Goal: Task Accomplishment & Management: Use online tool/utility

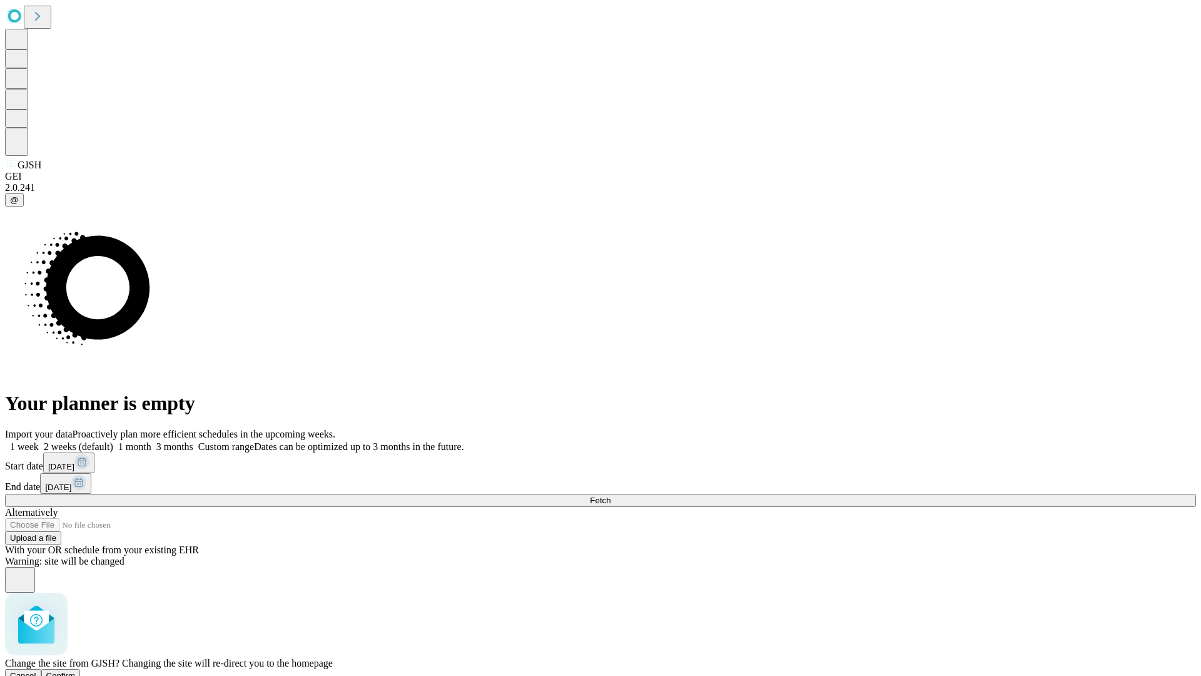
click at [76, 671] on span "Confirm" at bounding box center [60, 675] width 29 height 9
click at [151, 441] on label "1 month" at bounding box center [132, 446] width 38 height 11
click at [611, 495] on span "Fetch" at bounding box center [600, 499] width 21 height 9
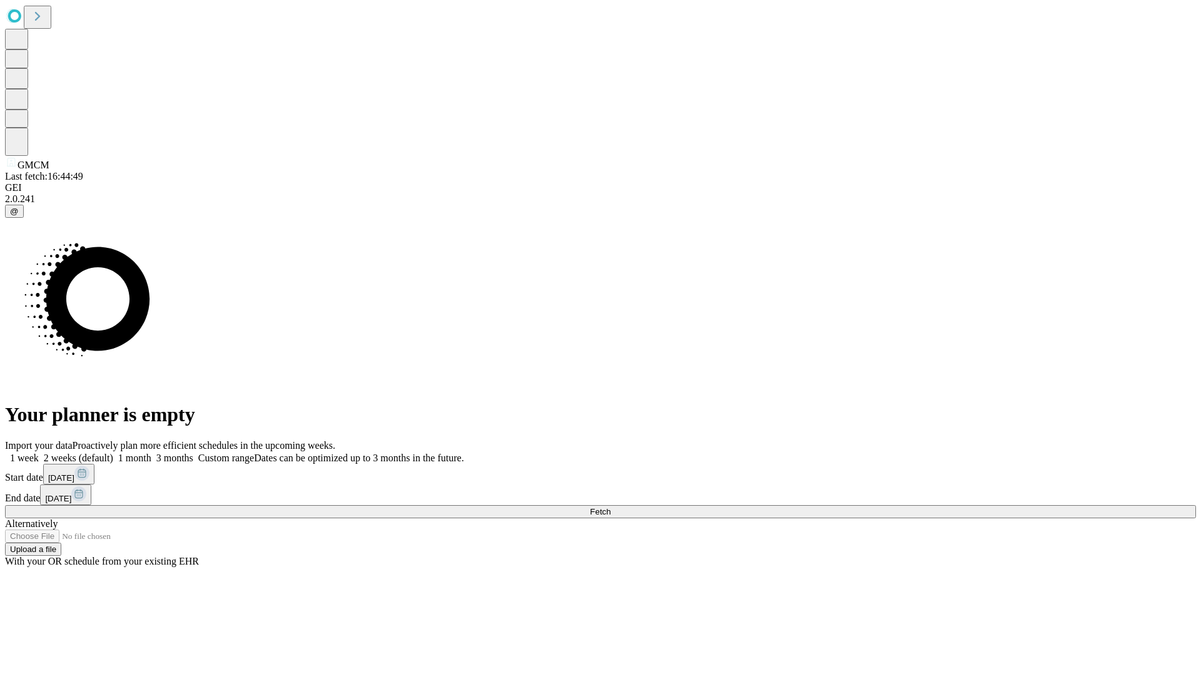
click at [151, 452] on label "1 month" at bounding box center [132, 457] width 38 height 11
click at [611, 507] on span "Fetch" at bounding box center [600, 511] width 21 height 9
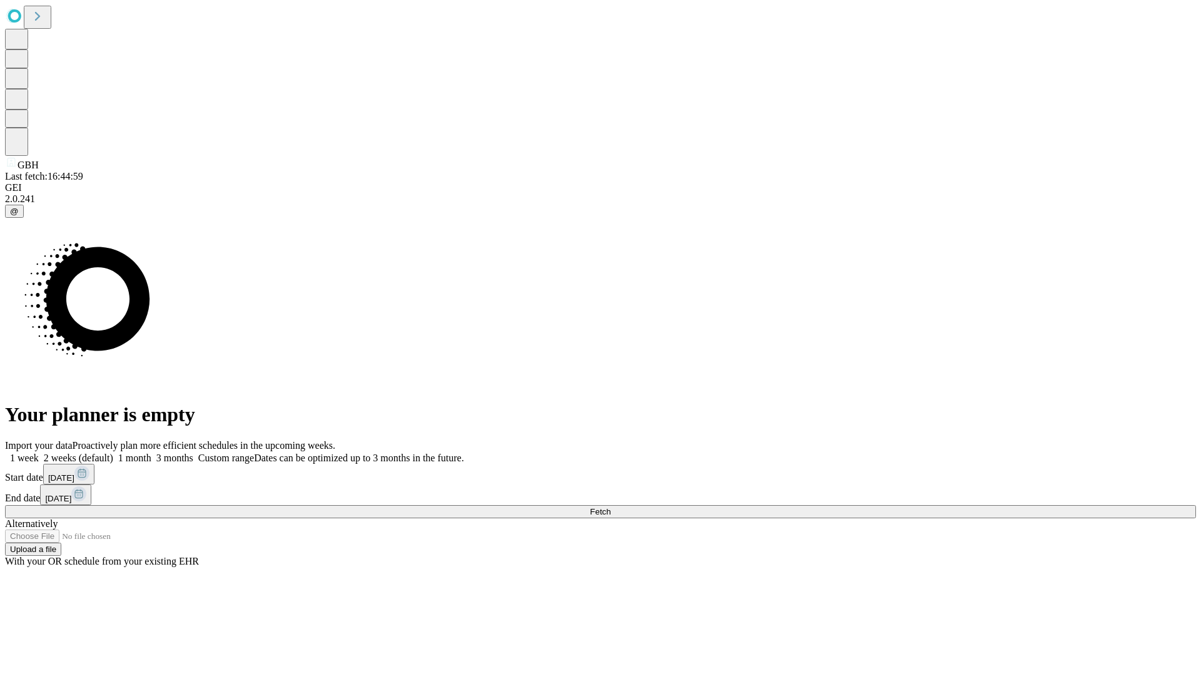
click at [151, 452] on label "1 month" at bounding box center [132, 457] width 38 height 11
click at [611, 507] on span "Fetch" at bounding box center [600, 511] width 21 height 9
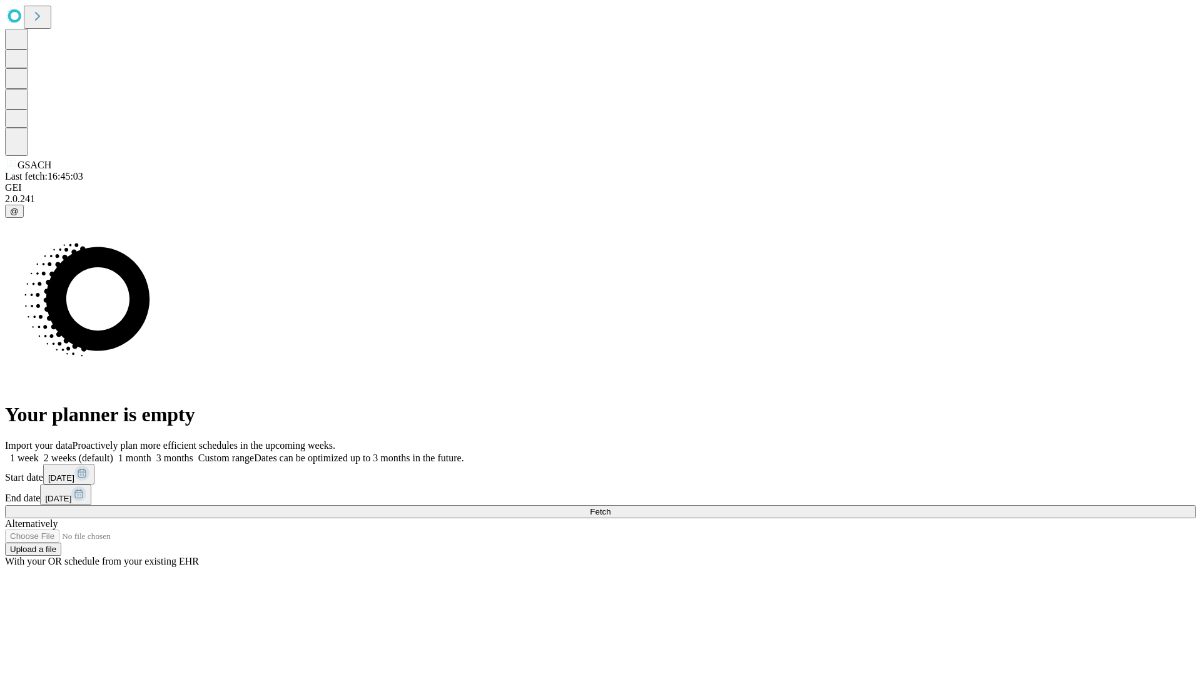
click at [611, 507] on span "Fetch" at bounding box center [600, 511] width 21 height 9
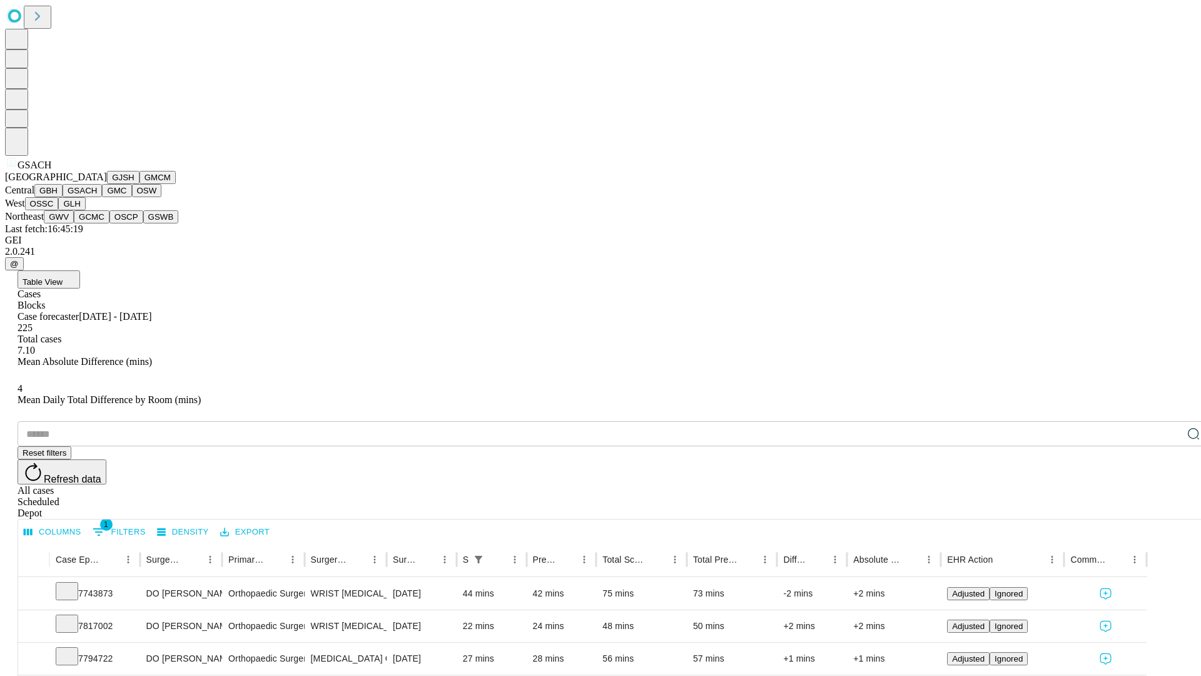
click at [102, 197] on button "GMC" at bounding box center [116, 190] width 29 height 13
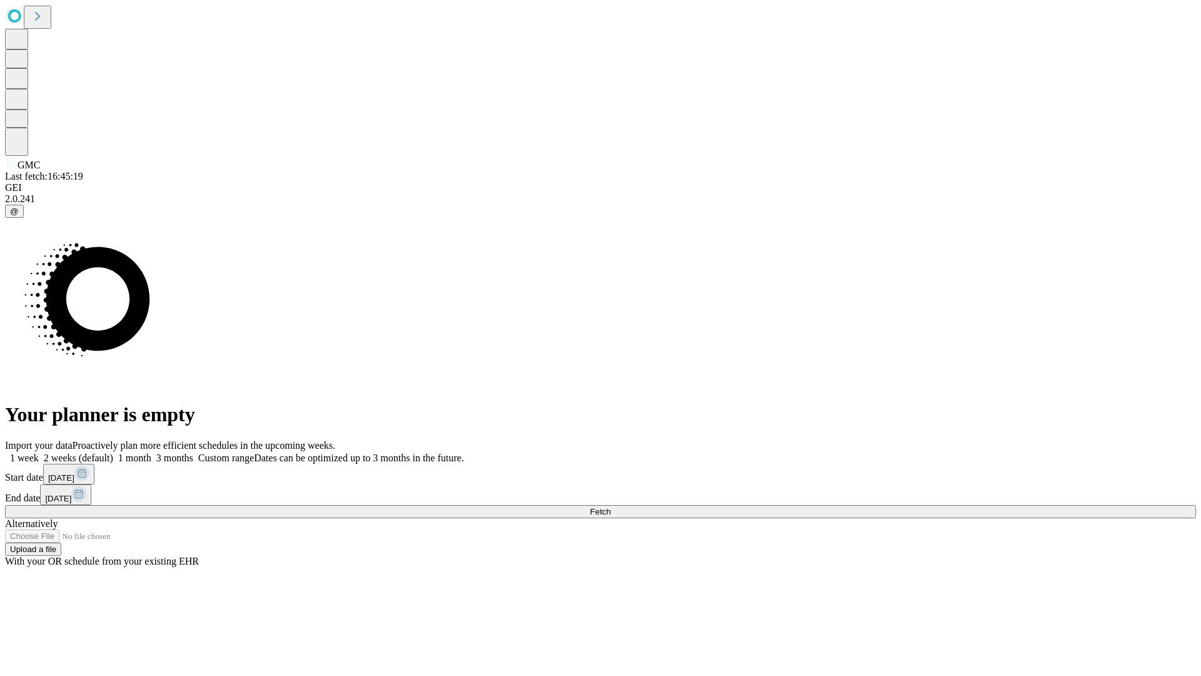
click at [151, 452] on label "1 month" at bounding box center [132, 457] width 38 height 11
click at [611, 507] on span "Fetch" at bounding box center [600, 511] width 21 height 9
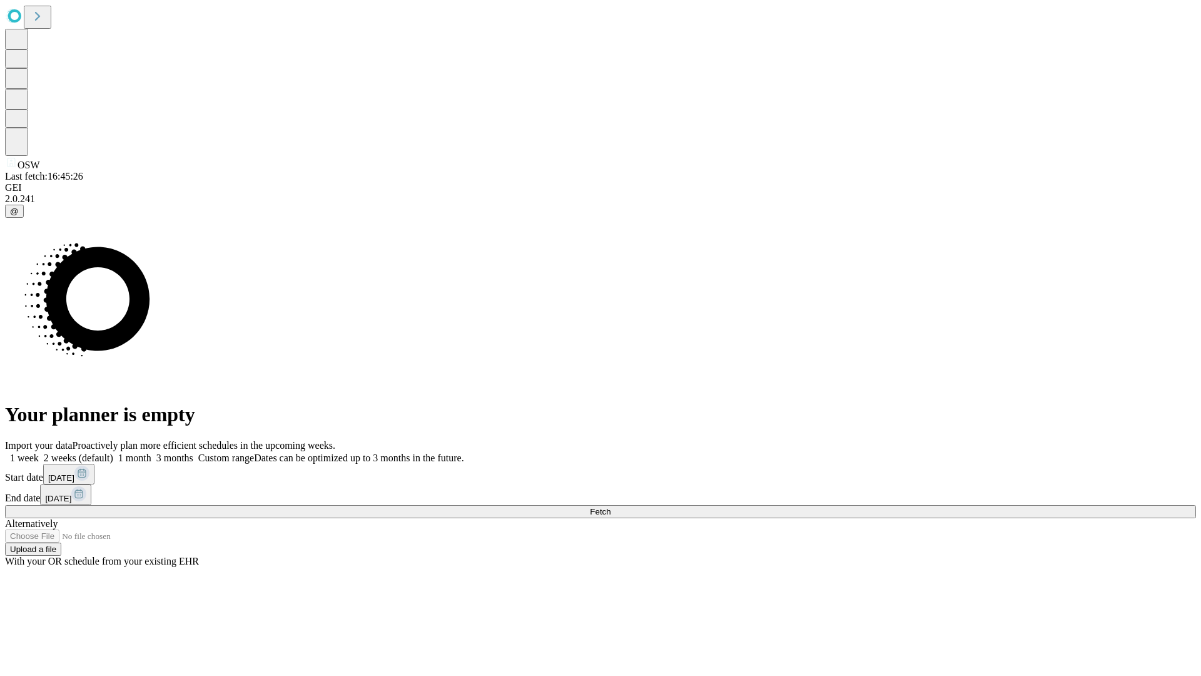
click at [151, 452] on label "1 month" at bounding box center [132, 457] width 38 height 11
click at [611, 507] on span "Fetch" at bounding box center [600, 511] width 21 height 9
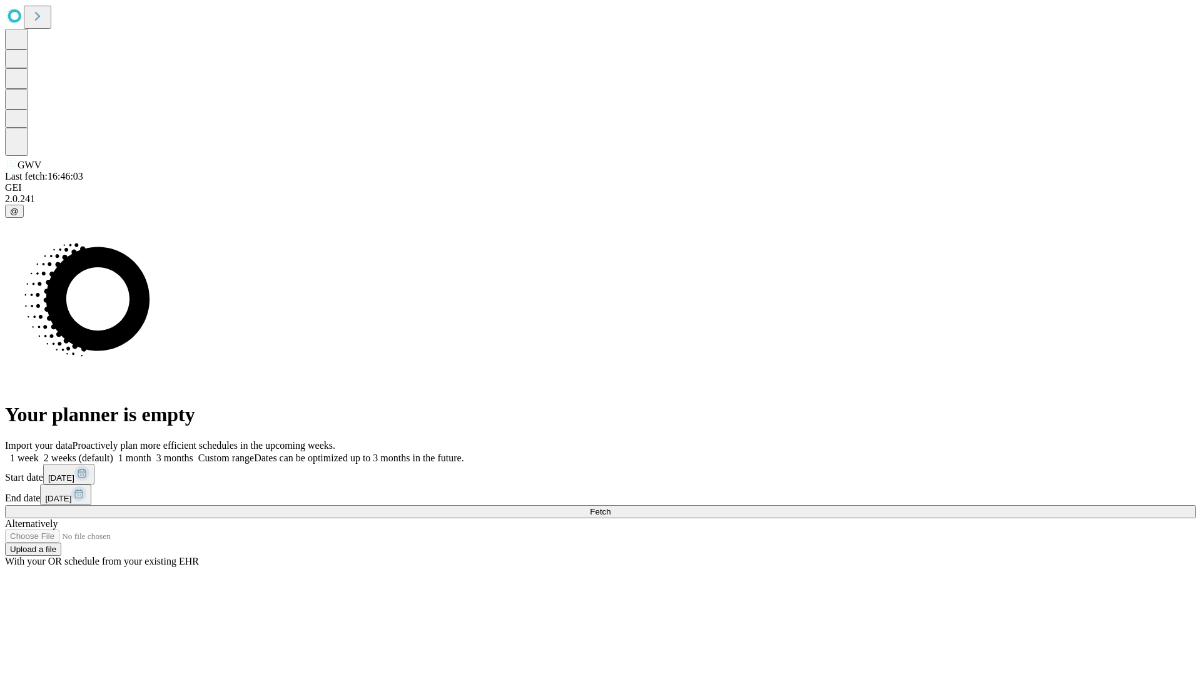
click at [611, 507] on span "Fetch" at bounding box center [600, 511] width 21 height 9
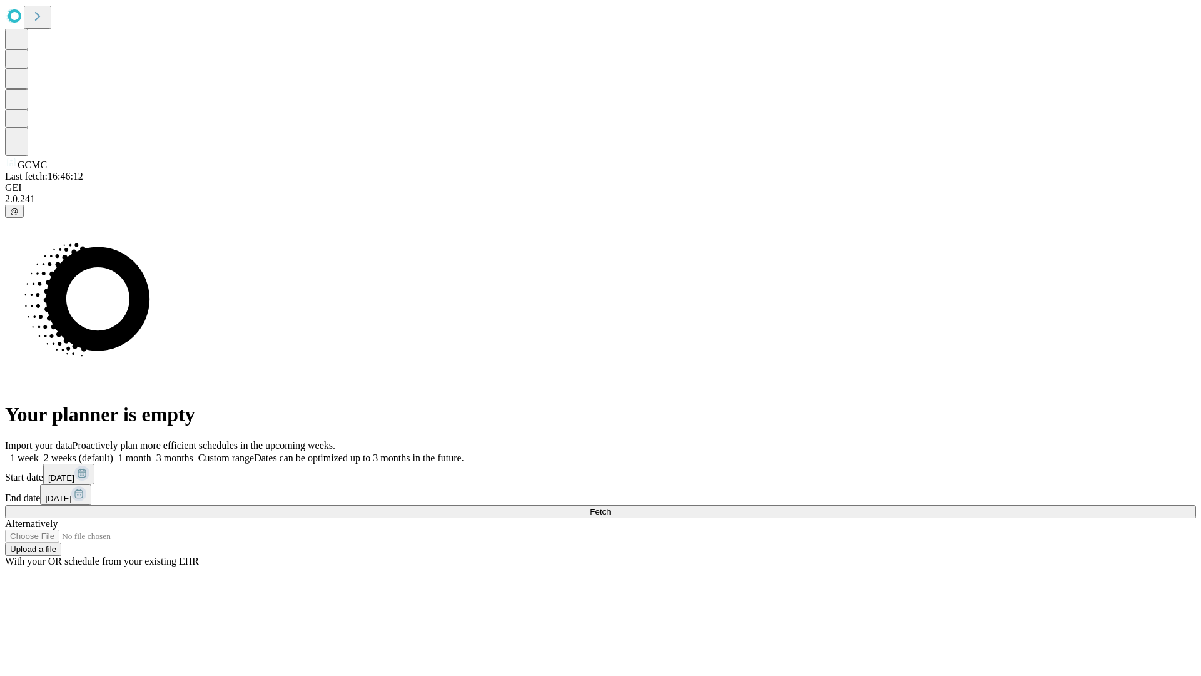
click at [151, 452] on label "1 month" at bounding box center [132, 457] width 38 height 11
click at [611, 507] on span "Fetch" at bounding box center [600, 511] width 21 height 9
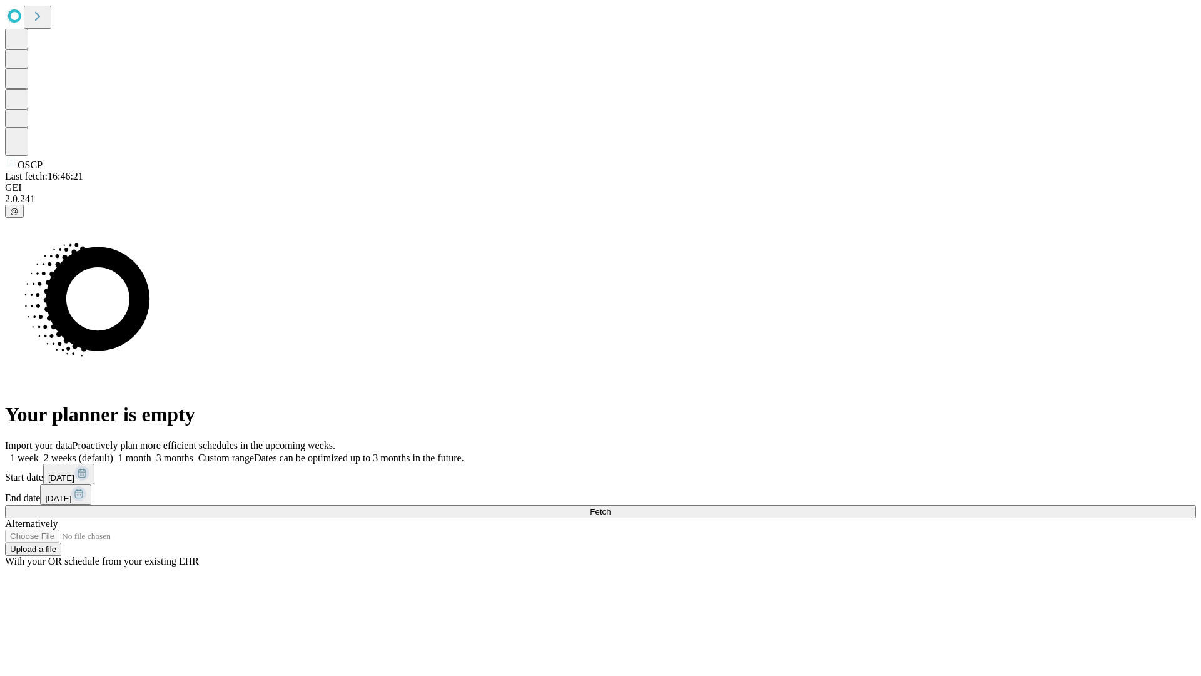
click at [151, 452] on label "1 month" at bounding box center [132, 457] width 38 height 11
click at [611, 507] on span "Fetch" at bounding box center [600, 511] width 21 height 9
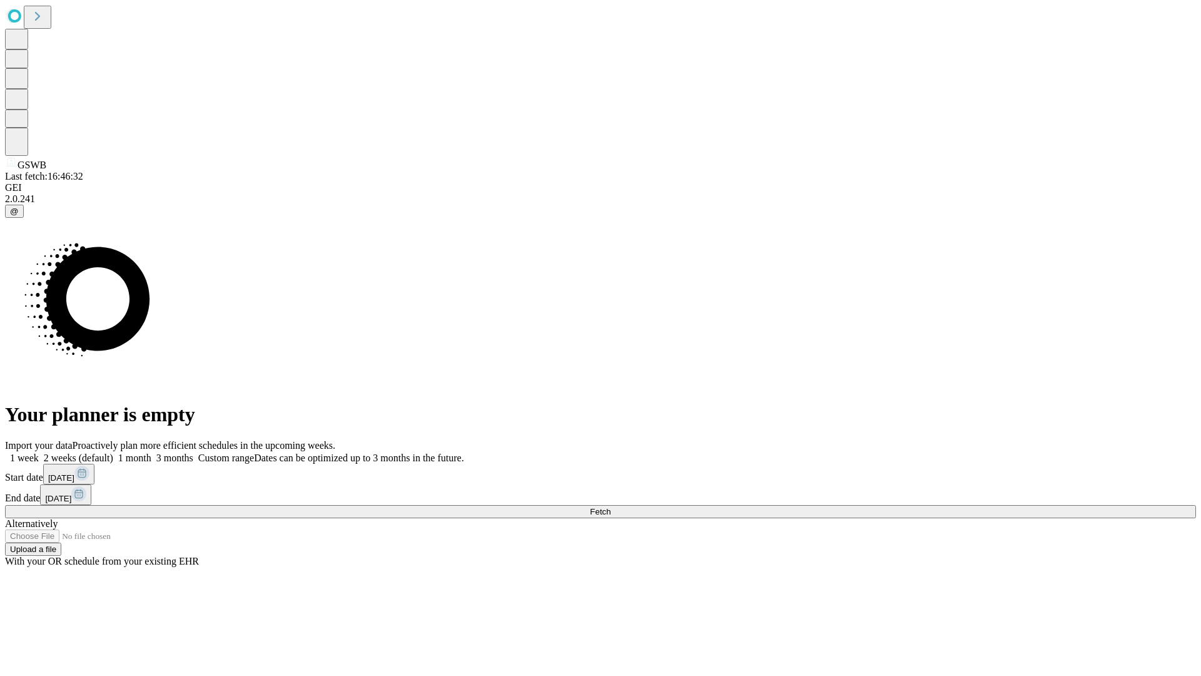
click at [611, 507] on span "Fetch" at bounding box center [600, 511] width 21 height 9
